Goal: Find specific page/section: Find specific page/section

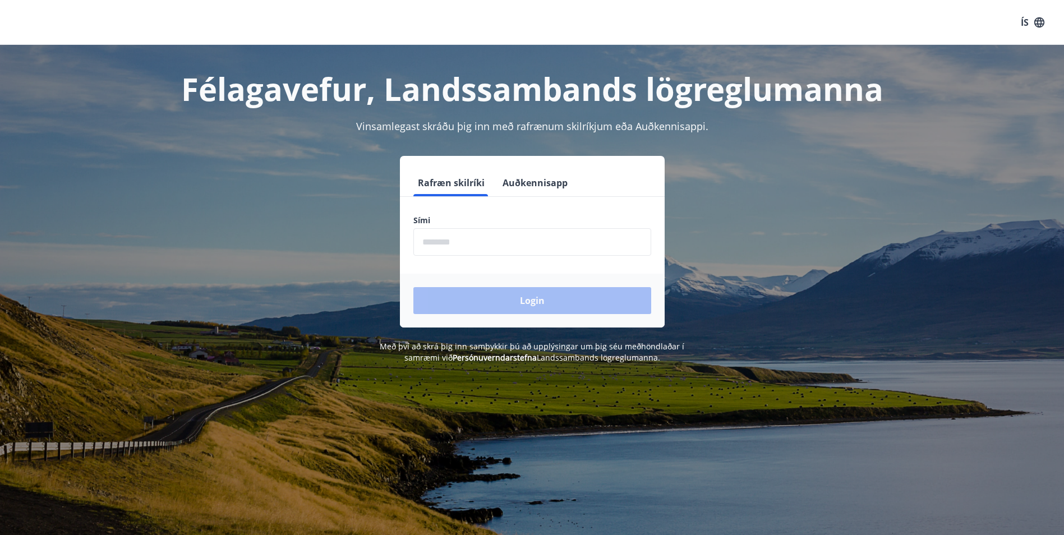
click at [548, 237] on input "phone" at bounding box center [532, 241] width 238 height 27
type input "********"
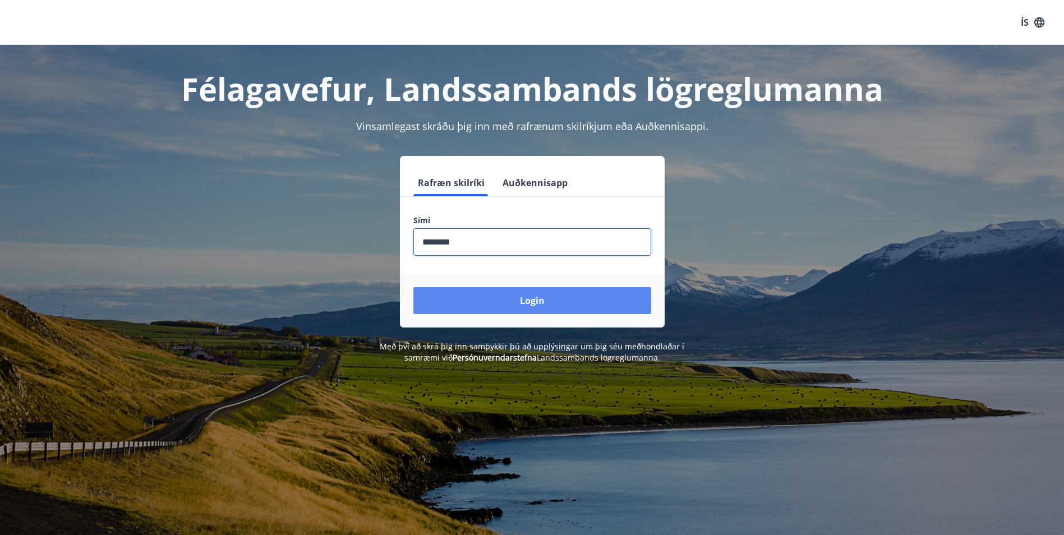
click at [534, 298] on button "Login" at bounding box center [532, 300] width 238 height 27
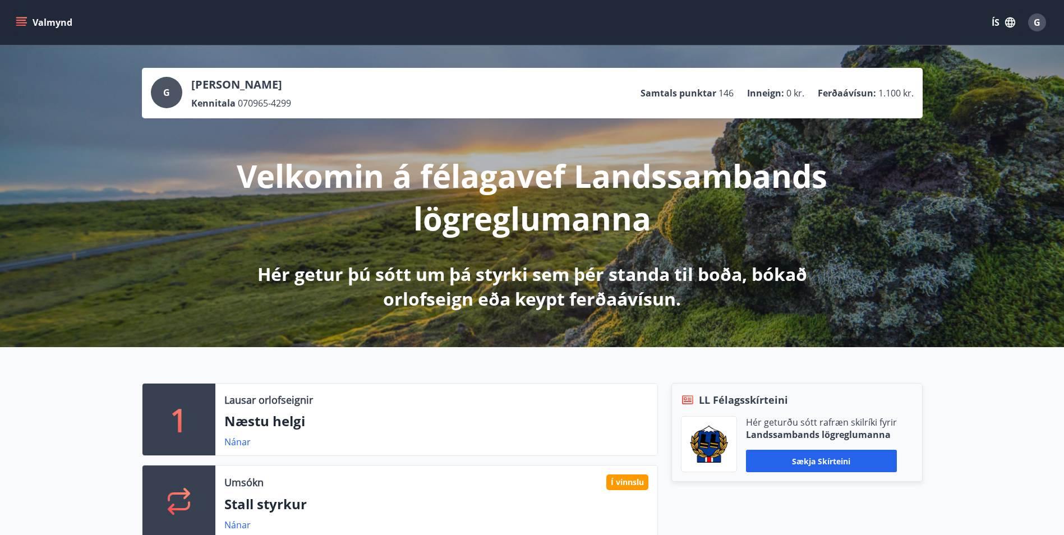
scroll to position [224, 0]
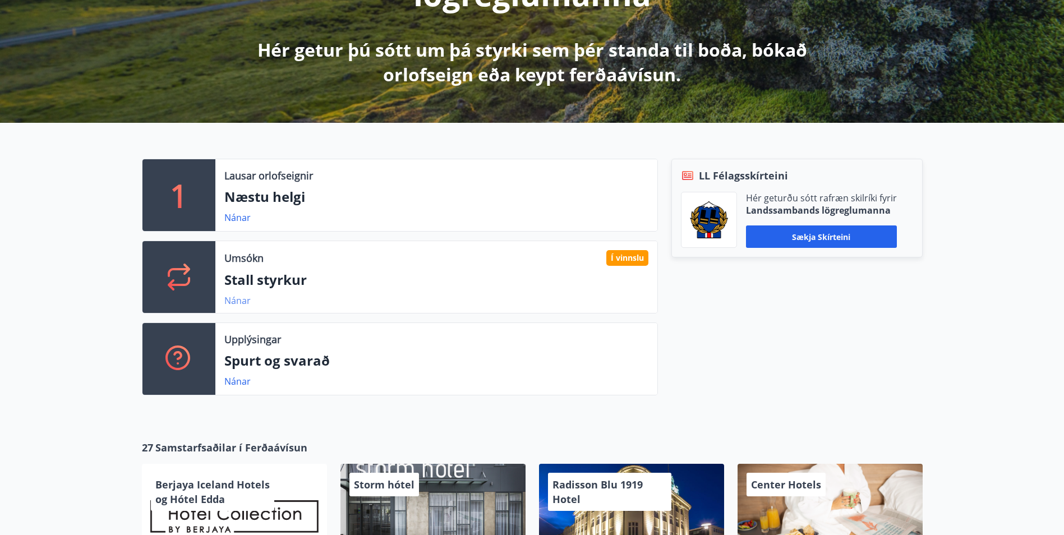
click at [232, 297] on link "Nánar" at bounding box center [237, 301] width 26 height 12
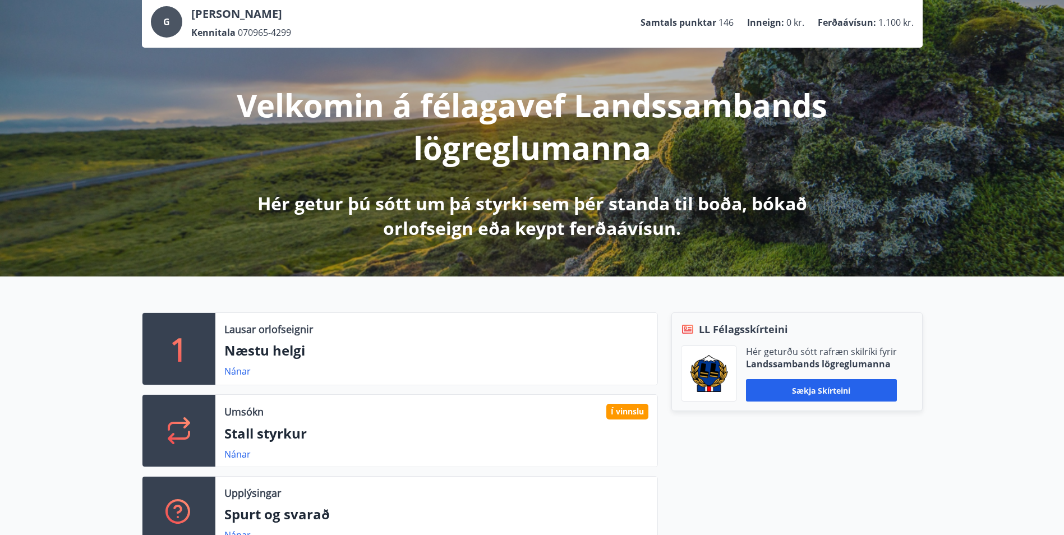
scroll to position [0, 0]
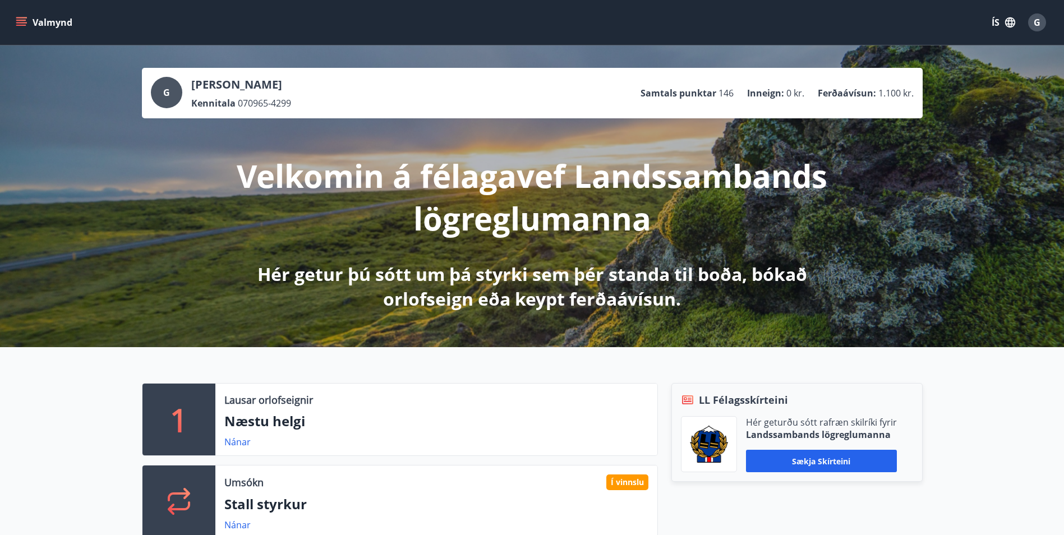
click at [24, 23] on icon "menu" at bounding box center [22, 22] width 12 height 1
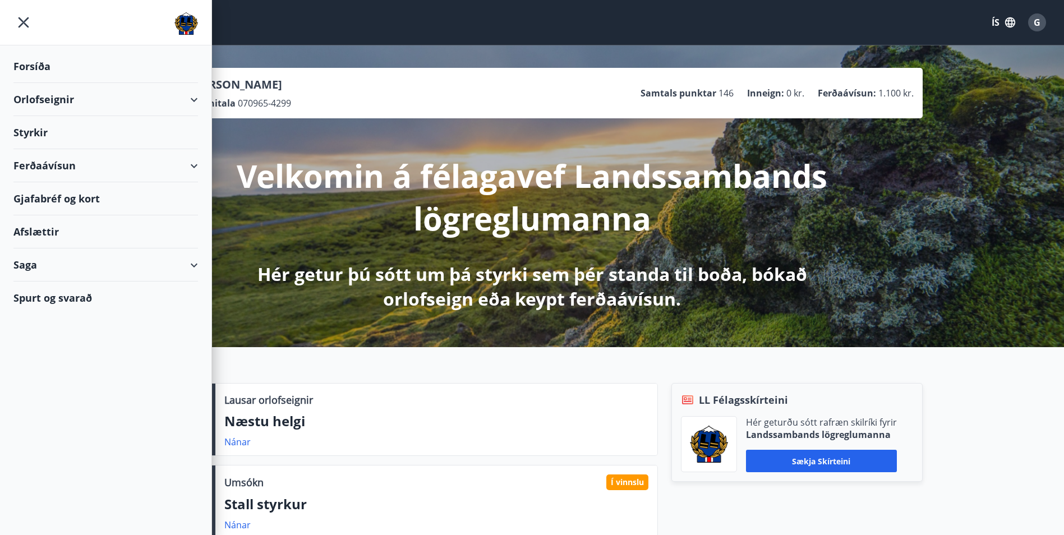
click at [76, 199] on div "Gjafabréf og kort" at bounding box center [105, 198] width 185 height 33
